Goal: Task Accomplishment & Management: Use online tool/utility

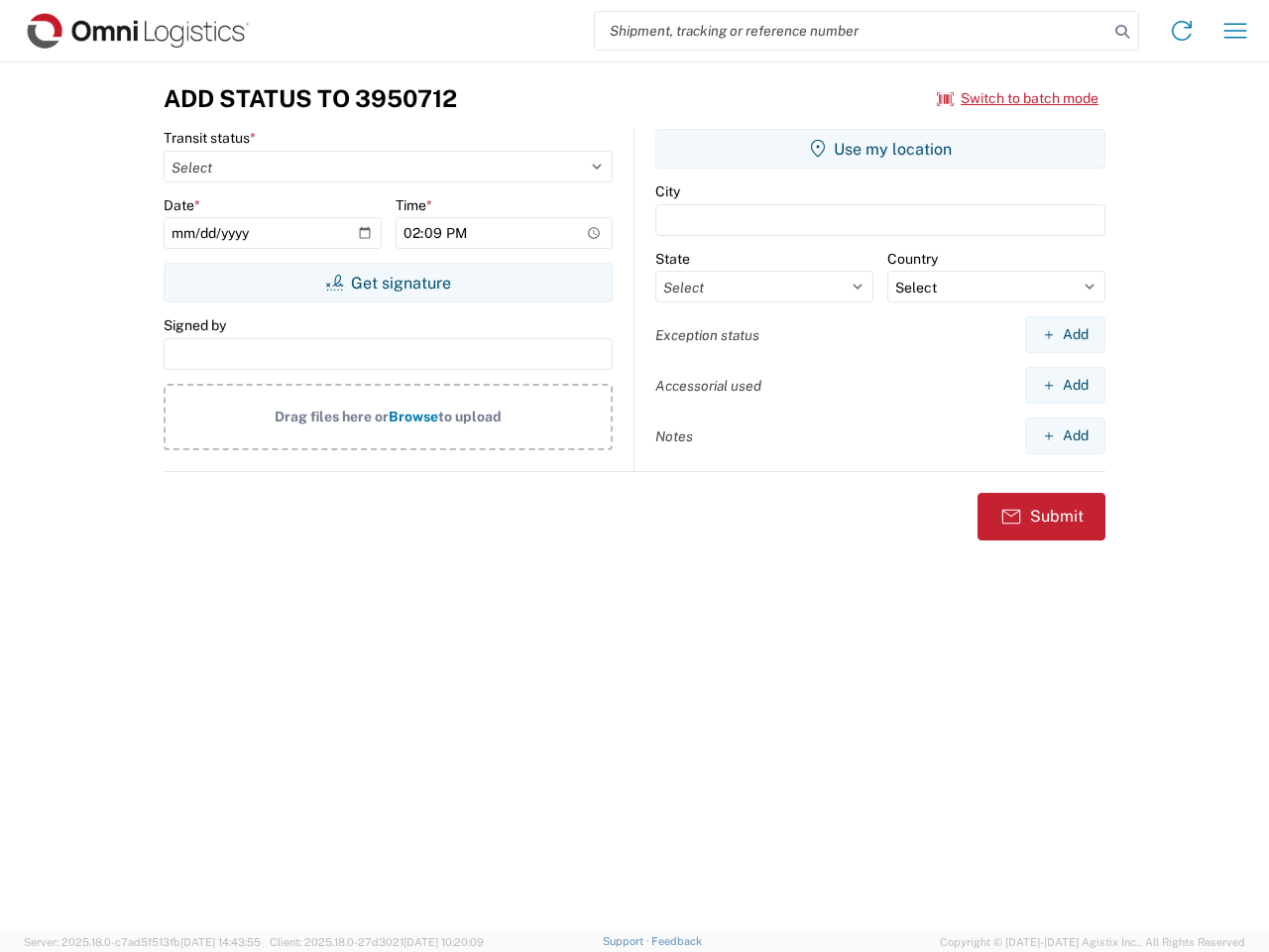
click at [852, 31] on input "search" at bounding box center [851, 31] width 514 height 38
click at [1123, 32] on icon at bounding box center [1123, 32] width 28 height 28
click at [1182, 31] on icon at bounding box center [1182, 31] width 32 height 32
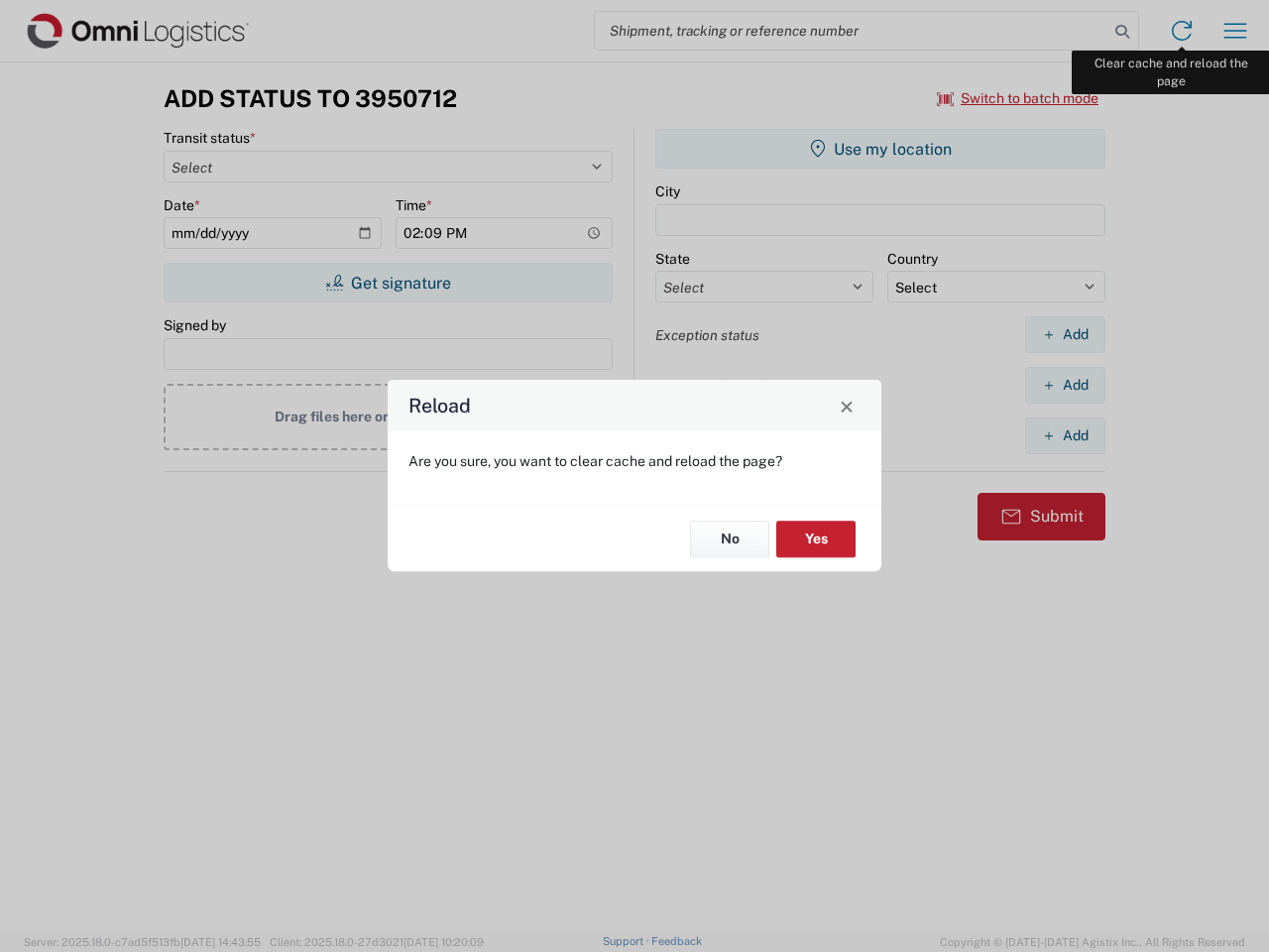
click at [1236, 31] on div "Reload Are you sure, you want to clear cache and reload the page? No Yes" at bounding box center [634, 476] width 1269 height 952
click at [1018, 98] on div "Reload Are you sure, you want to clear cache and reload the page? No Yes" at bounding box center [634, 476] width 1269 height 952
click at [388, 283] on div "Reload Are you sure, you want to clear cache and reload the page? No Yes" at bounding box center [634, 476] width 1269 height 952
click at [880, 149] on div "Reload Are you sure, you want to clear cache and reload the page? No Yes" at bounding box center [634, 476] width 1269 height 952
click at [1065, 334] on div "Reload Are you sure, you want to clear cache and reload the page? No Yes" at bounding box center [634, 476] width 1269 height 952
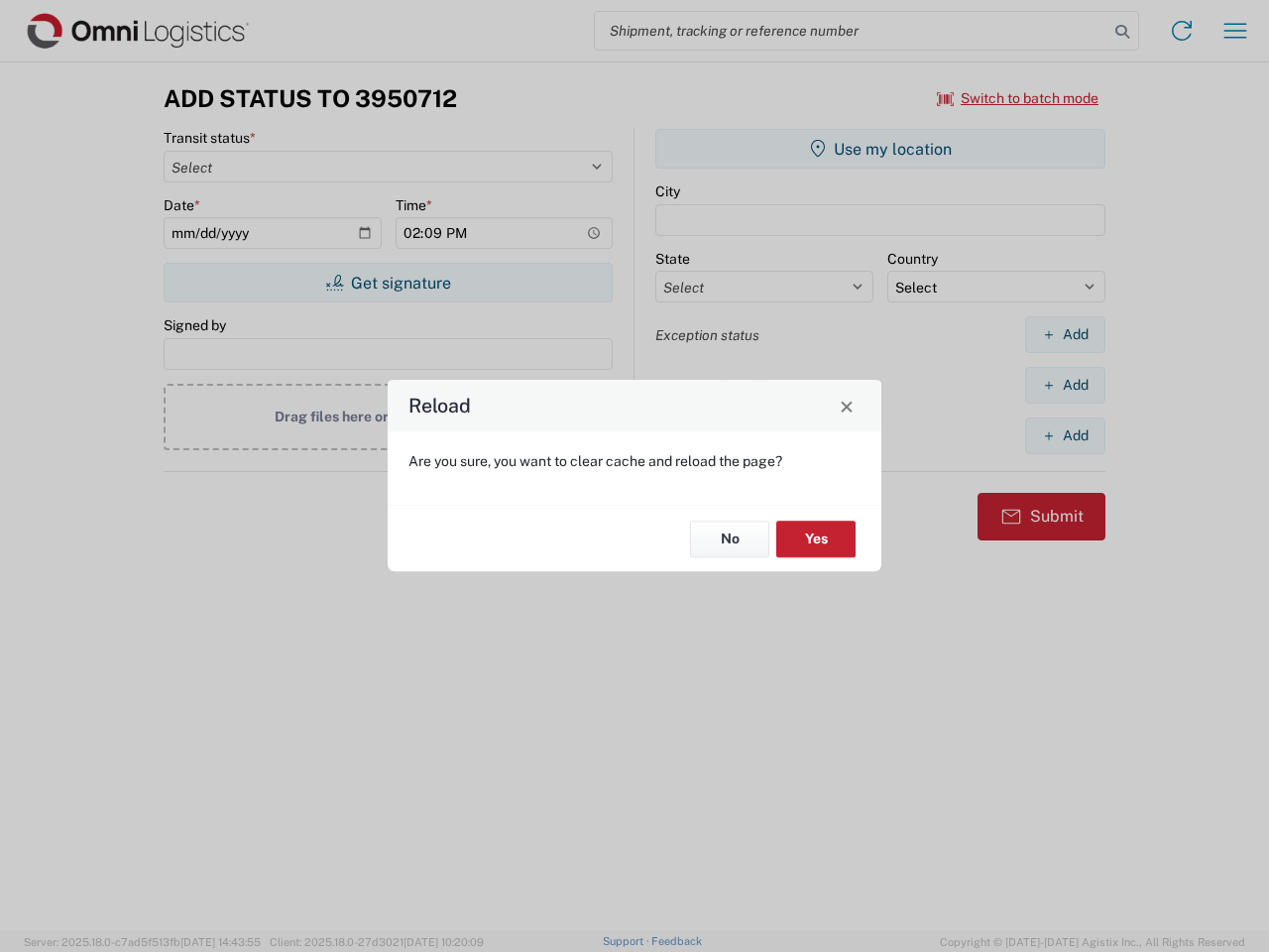
click at [1065, 385] on div "Reload Are you sure, you want to clear cache and reload the page? No Yes" at bounding box center [634, 476] width 1269 height 952
click at [1065, 436] on div "Reload Are you sure, you want to clear cache and reload the page? No Yes" at bounding box center [634, 476] width 1269 height 952
